Goal: Task Accomplishment & Management: Use online tool/utility

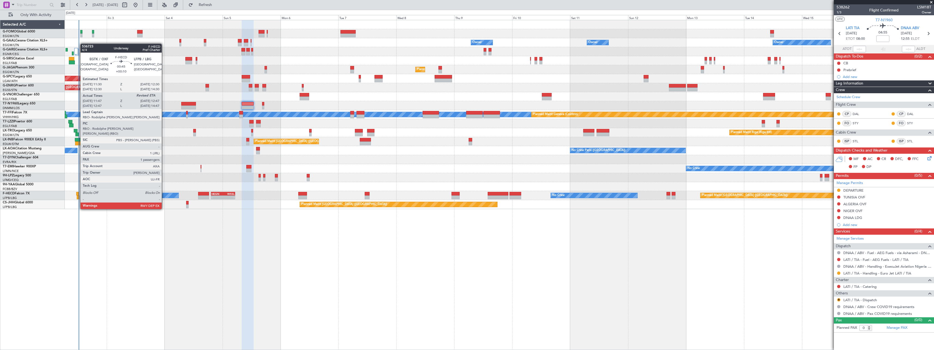
click at [78, 194] on div at bounding box center [77, 194] width 2 height 4
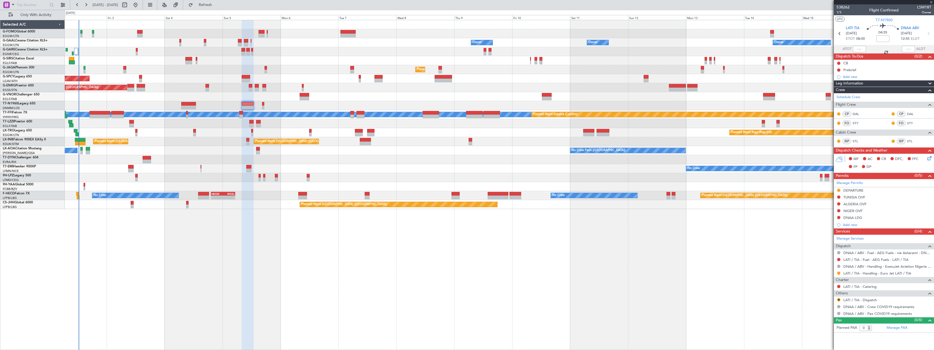
type input "+00:10"
type input "11:57"
type input "1"
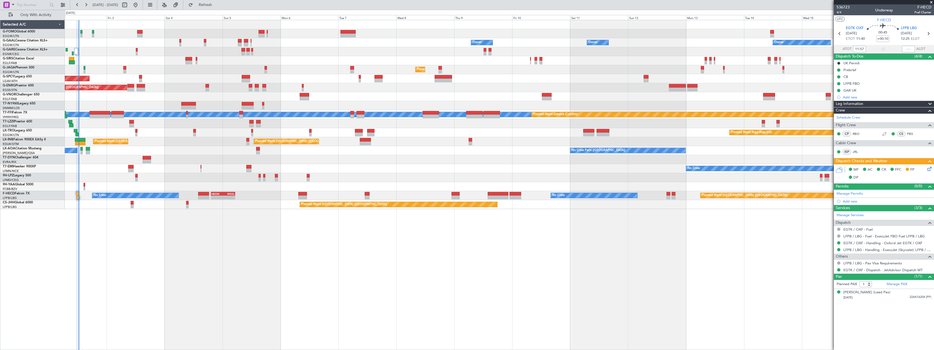
click at [929, 168] on icon at bounding box center [929, 168] width 4 height 4
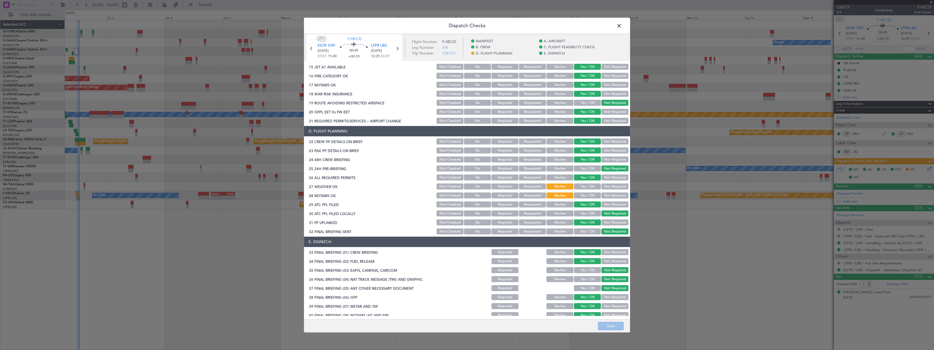
scroll to position [238, 0]
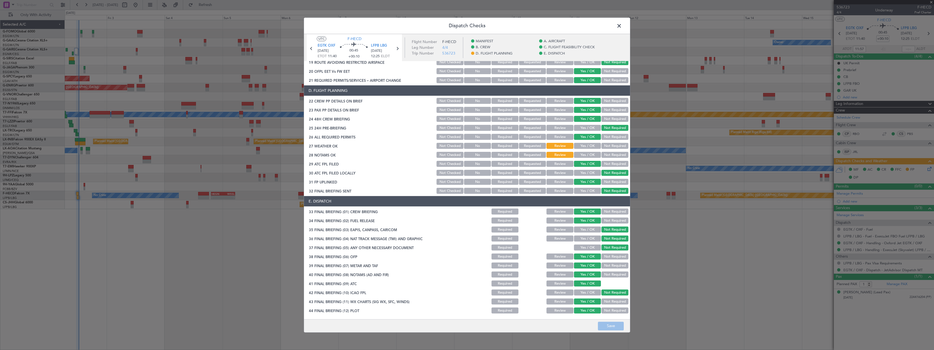
click at [622, 27] on span at bounding box center [622, 27] width 0 height 11
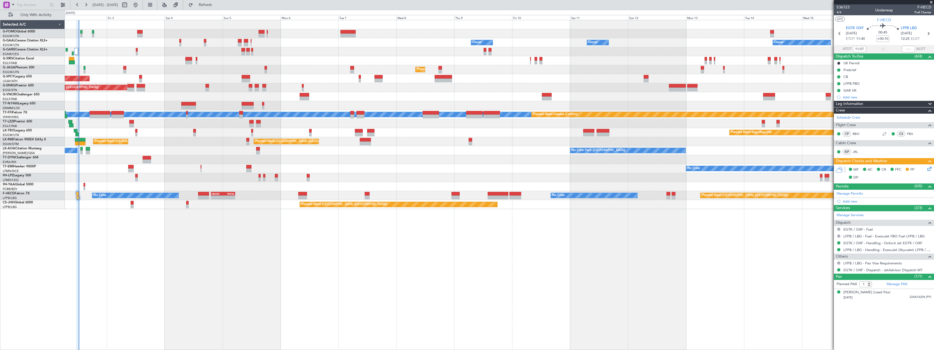
click at [858, 102] on span "Leg Information" at bounding box center [849, 104] width 27 height 6
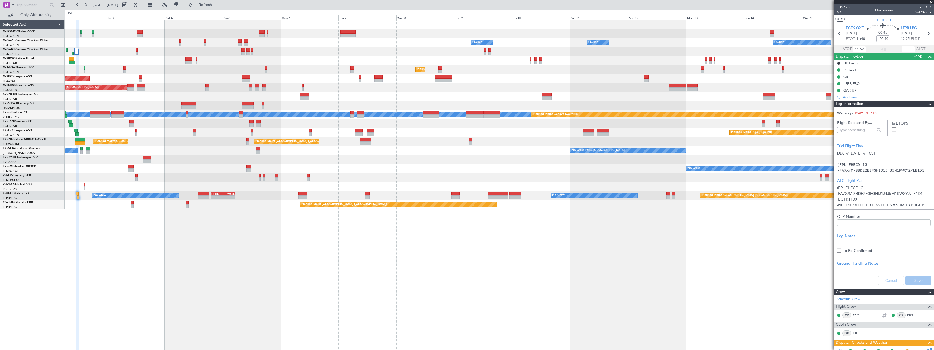
click at [858, 102] on span "Leg Information" at bounding box center [849, 104] width 27 height 6
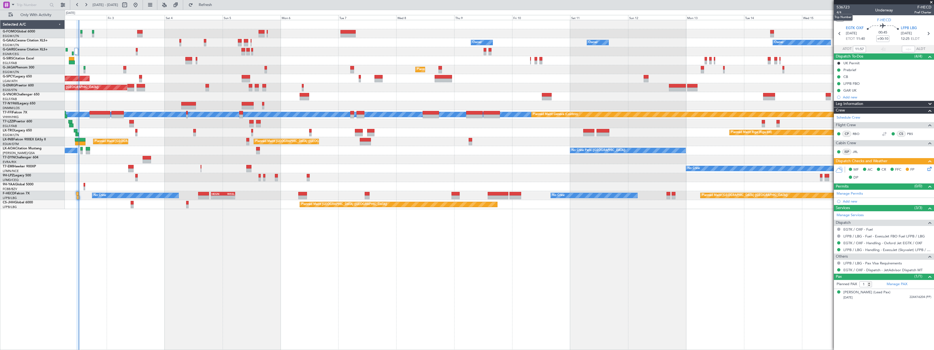
click at [840, 12] on mat-tooltip-component "Trip Number" at bounding box center [843, 17] width 27 height 14
click at [840, 11] on span "4/4" at bounding box center [843, 12] width 13 height 5
click at [180, 6] on button at bounding box center [176, 5] width 9 height 9
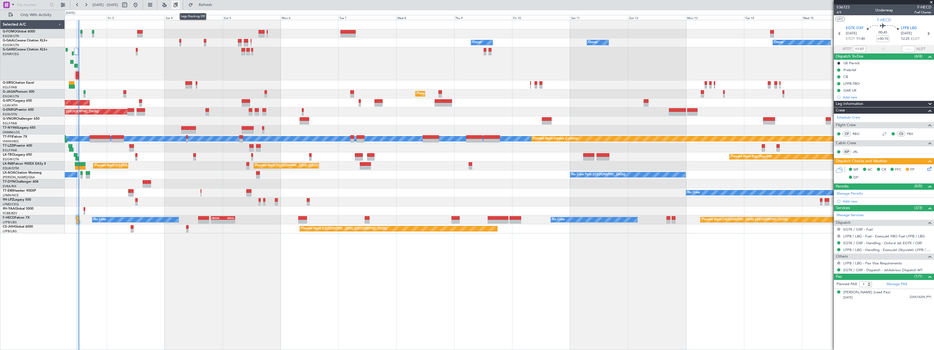
click at [180, 6] on button at bounding box center [176, 5] width 9 height 9
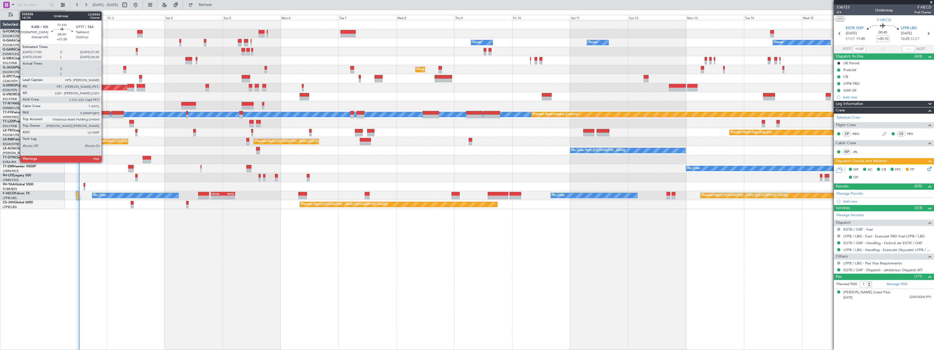
click at [104, 114] on div at bounding box center [100, 113] width 21 height 4
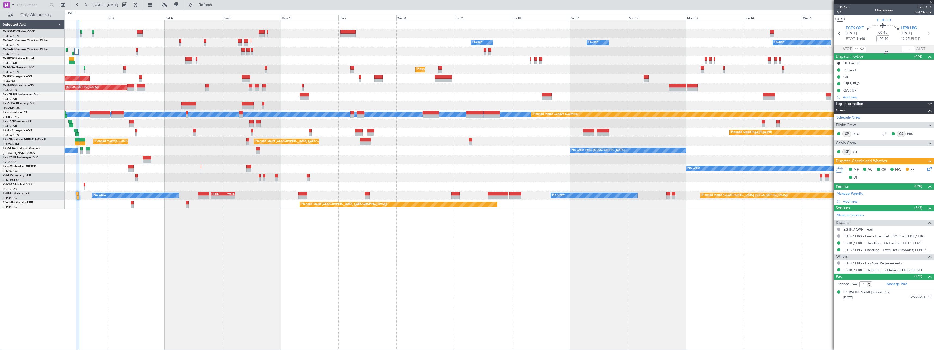
type input "+01:30"
type input "7"
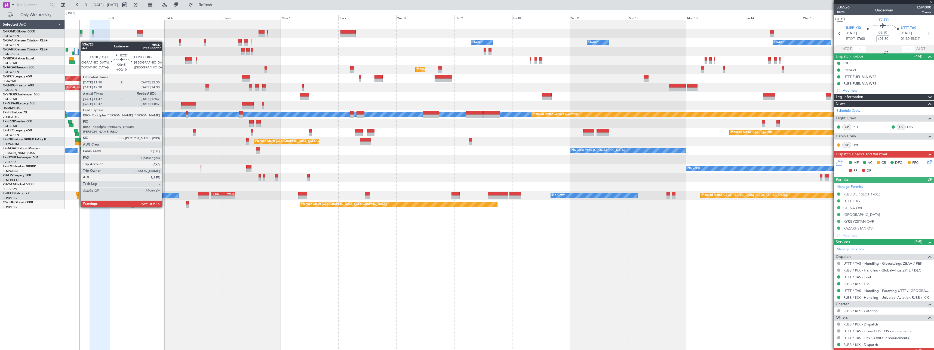
click at [78, 192] on div at bounding box center [77, 194] width 2 height 4
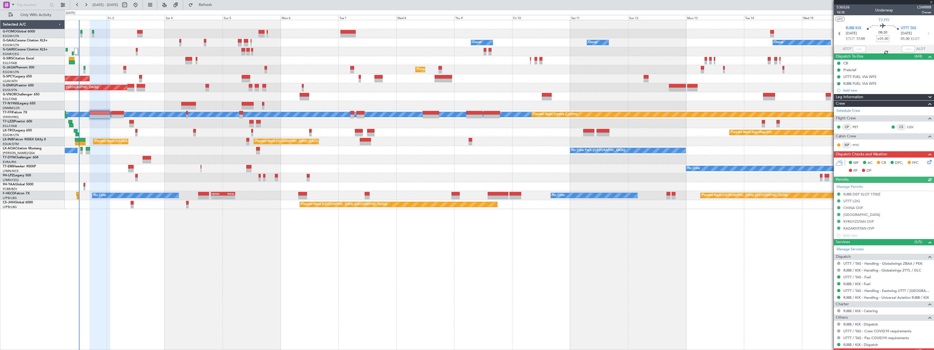
type input "+00:10"
type input "11:57"
type input "1"
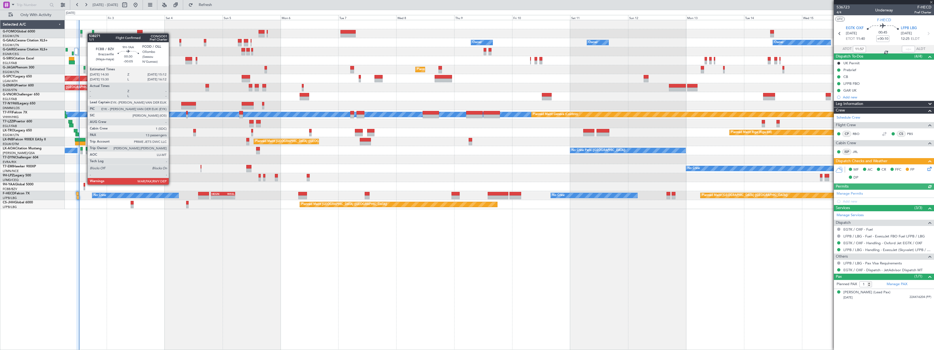
click at [85, 184] on div at bounding box center [85, 185] width 2 height 4
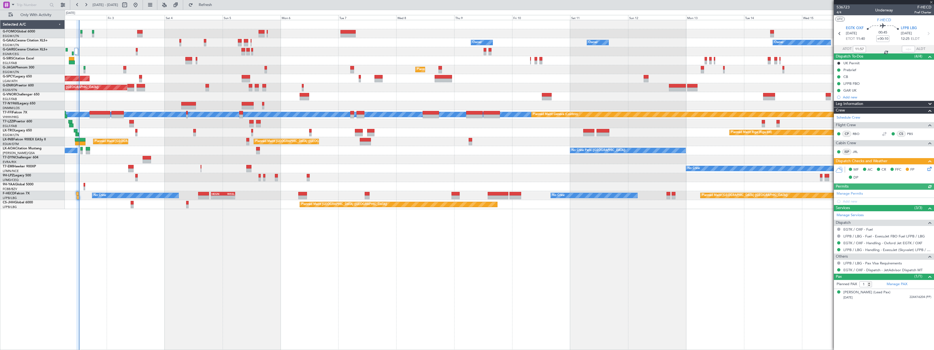
type input "-00:05"
type input "13"
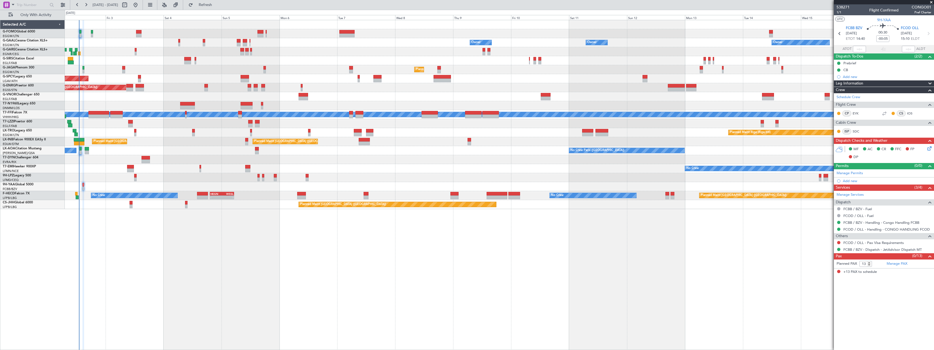
click at [151, 191] on div "Owner Owner Owner Owner No Crew AOG Maint [GEOGRAPHIC_DATA] Owner Planned [GEOG…" at bounding box center [499, 114] width 869 height 189
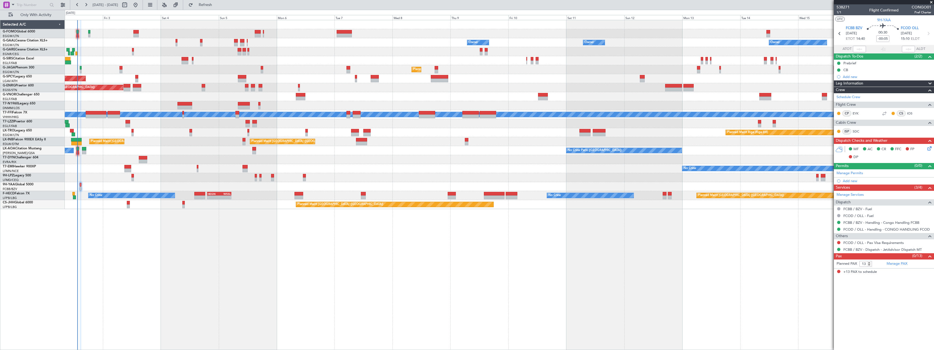
click at [171, 54] on div at bounding box center [499, 51] width 869 height 9
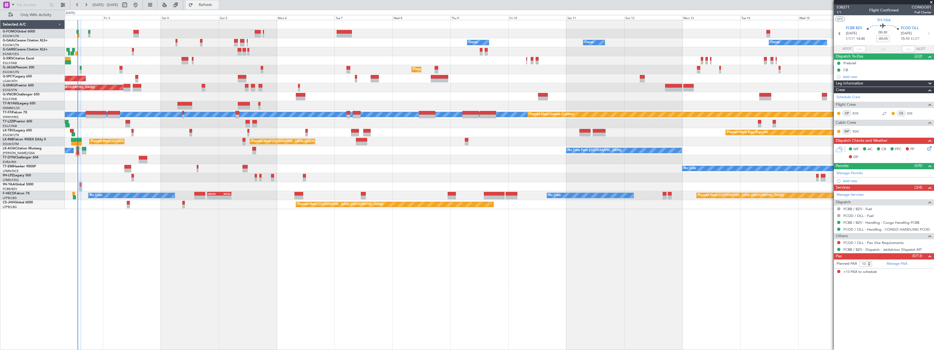
click at [219, 2] on button "Refresh" at bounding box center [202, 5] width 33 height 9
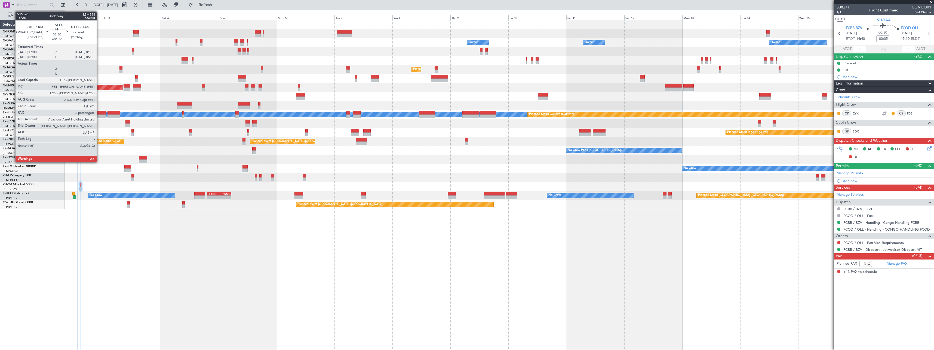
click at [99, 114] on div at bounding box center [96, 113] width 21 height 4
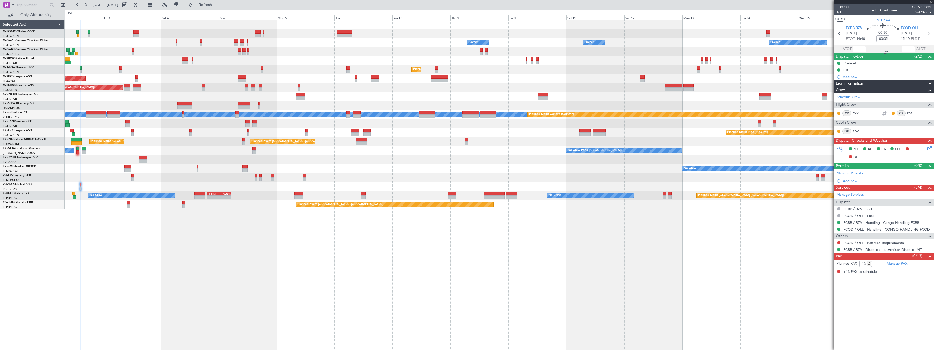
type input "+01:30"
type input "7"
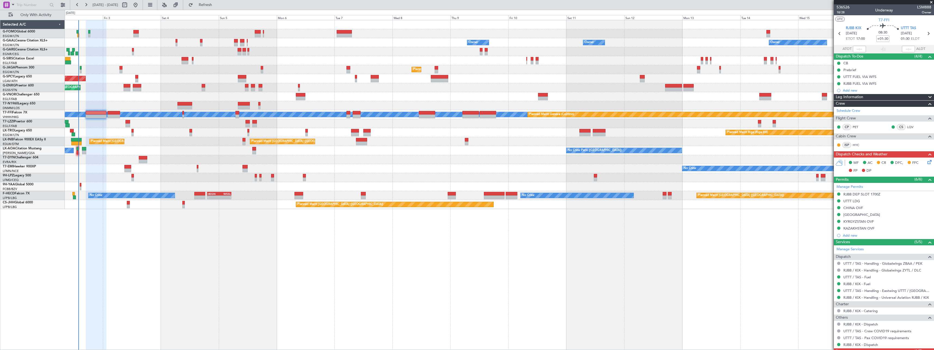
click at [221, 0] on fb-refresh-button "Refresh" at bounding box center [202, 5] width 38 height 10
click at [217, 4] on span "Refresh" at bounding box center [205, 5] width 23 height 4
